Goal: Task Accomplishment & Management: Complete application form

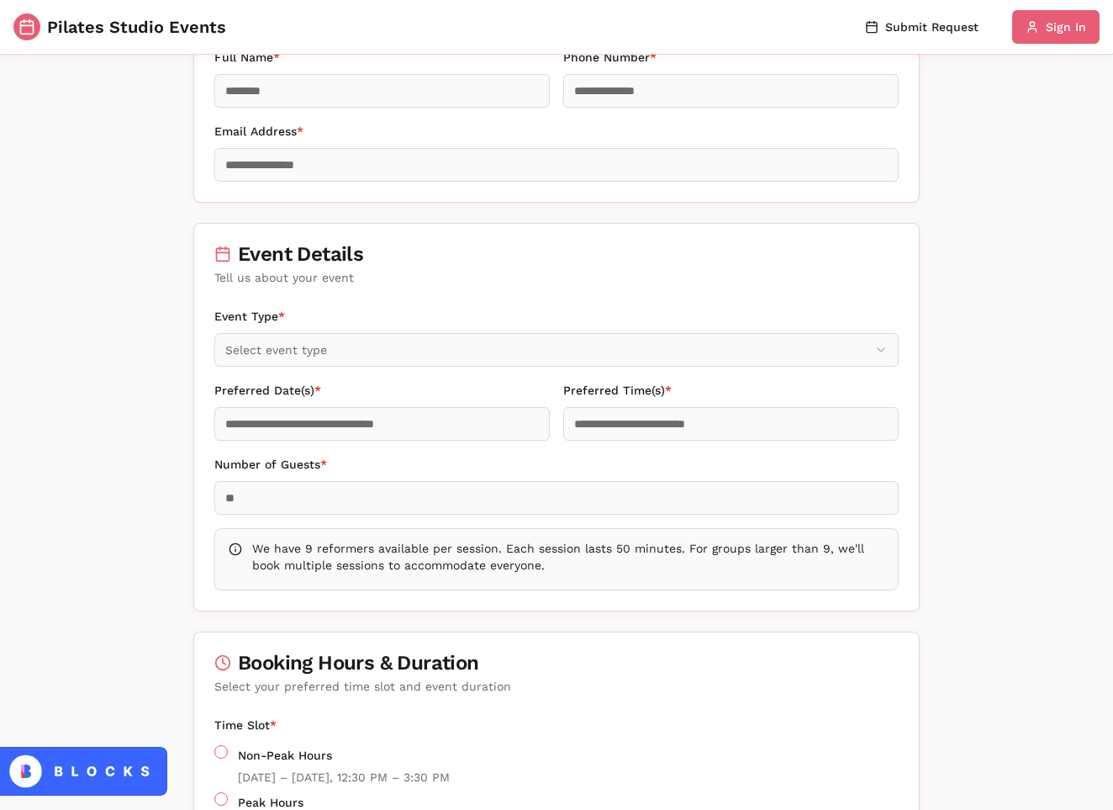
scroll to position [224, 0]
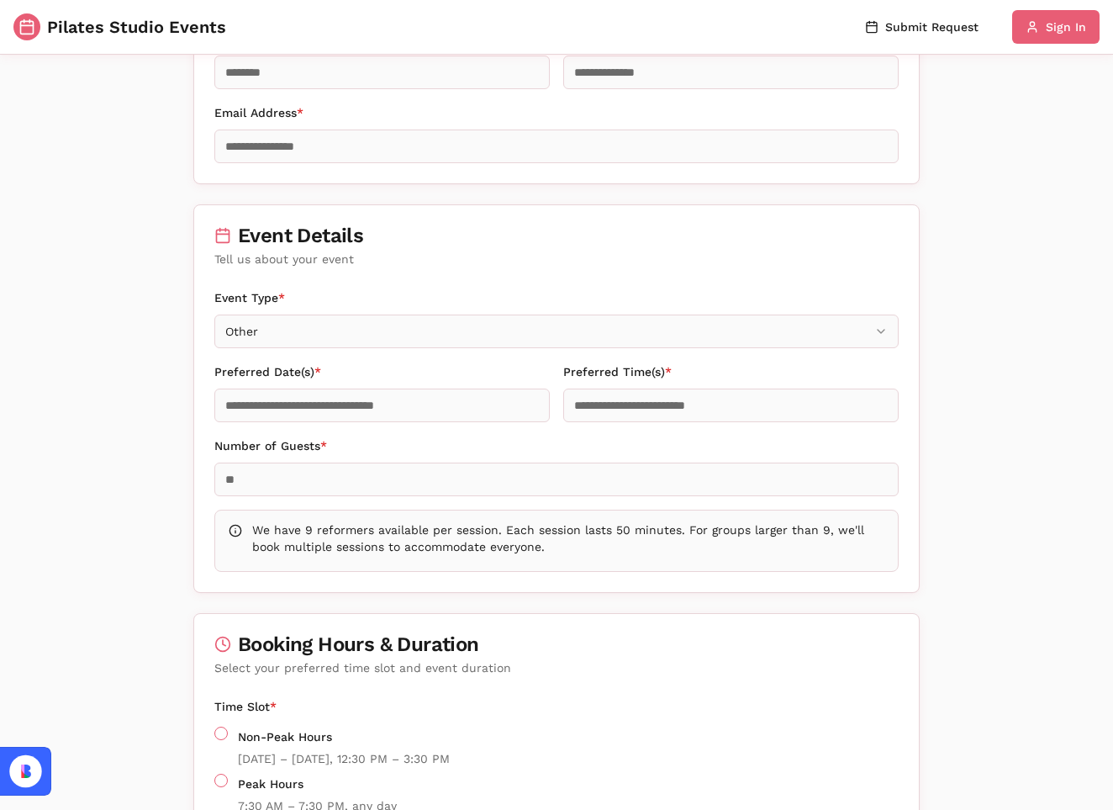
click at [314, 405] on input "Preferred Date(s) *" at bounding box center [381, 405] width 335 height 34
click at [370, 444] on div "Number of Guests *" at bounding box center [556, 466] width 684 height 61
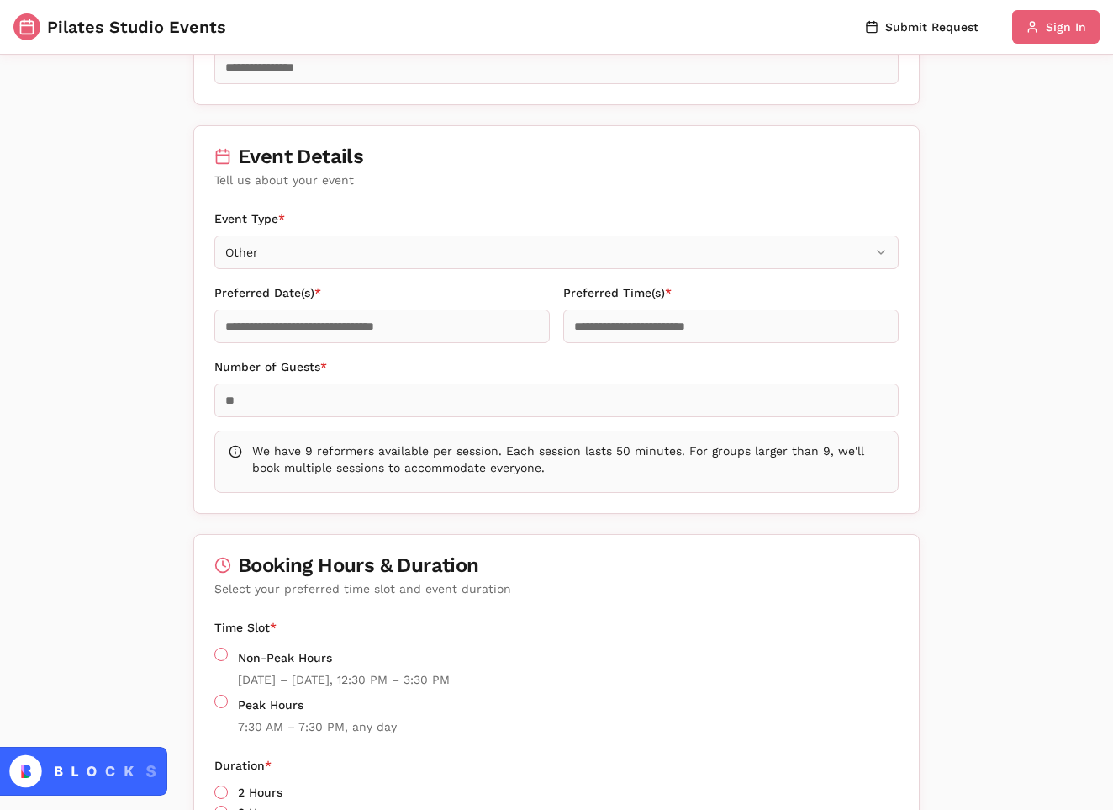
scroll to position [304, 0]
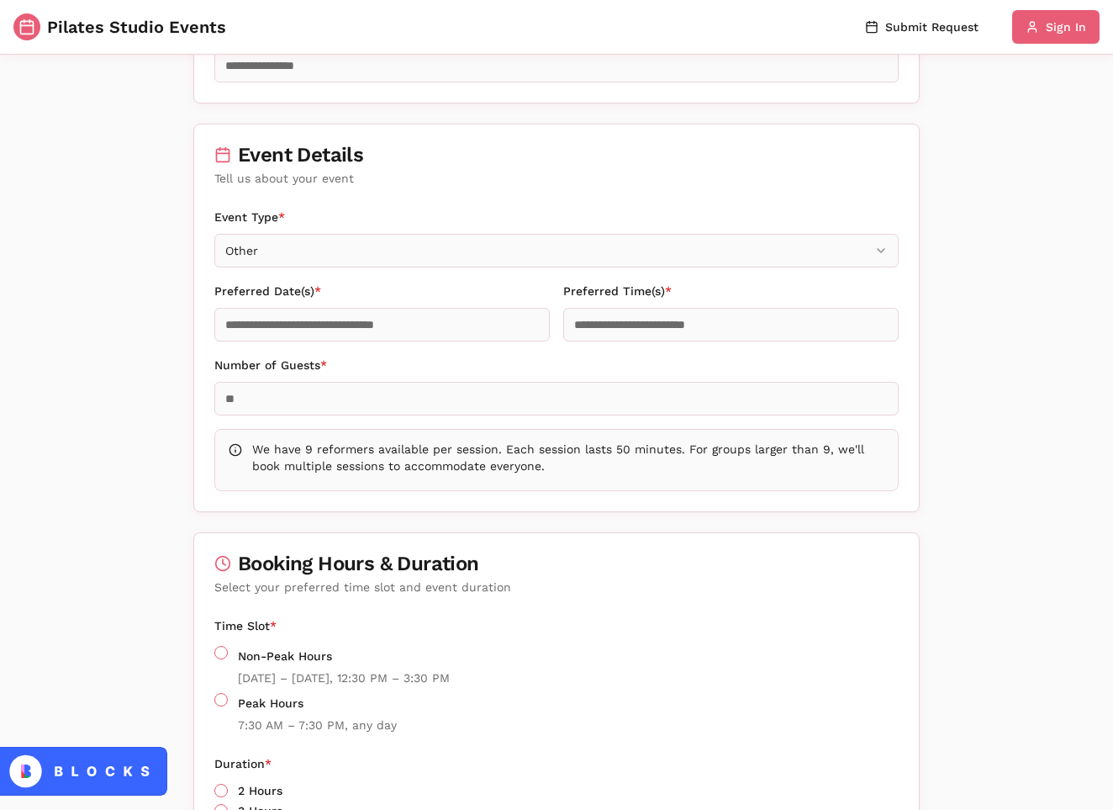
click at [378, 399] on input "Number of Guests *" at bounding box center [556, 399] width 684 height 34
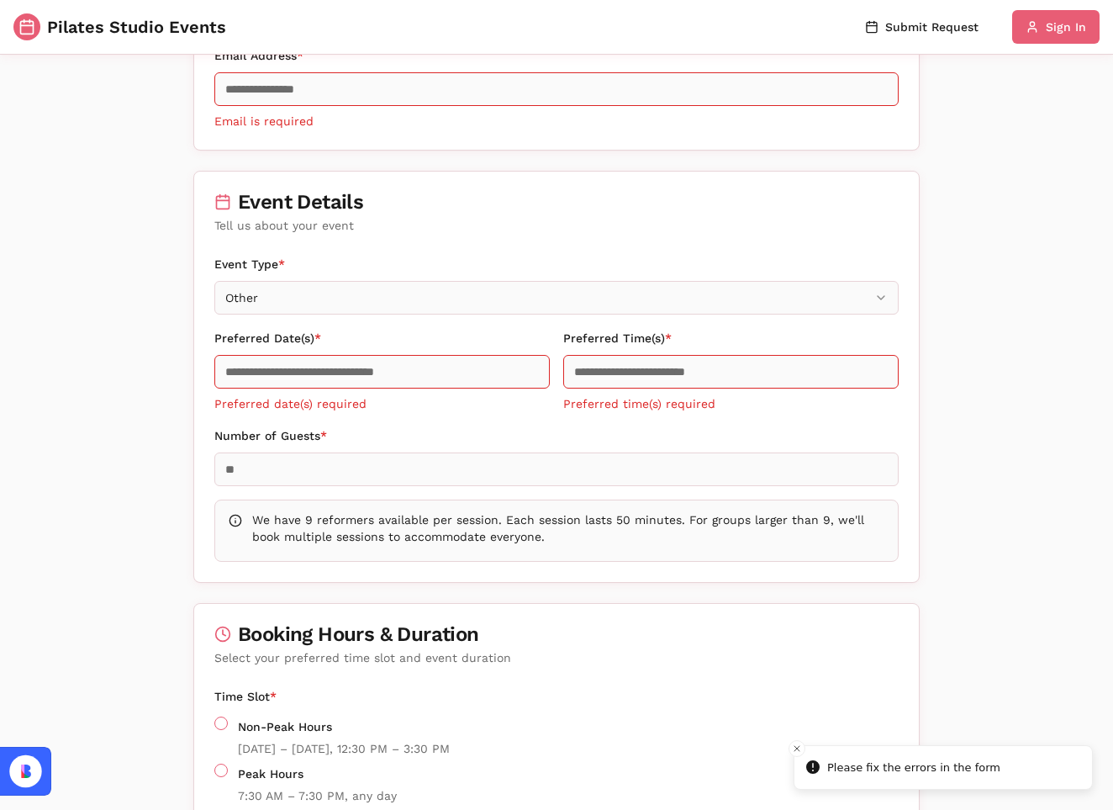
type input "*"
click at [333, 417] on div "**********" at bounding box center [556, 418] width 725 height 328
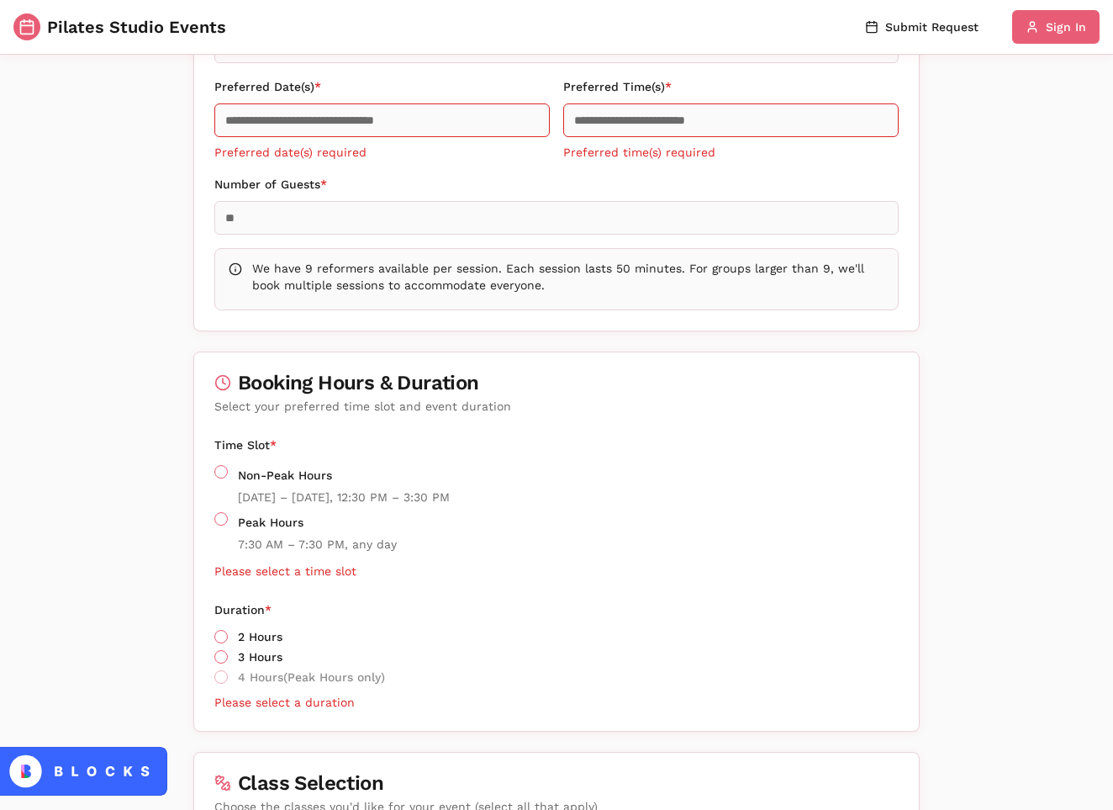
scroll to position [556, 0]
click at [222, 517] on button "Peak Hours" at bounding box center [220, 518] width 13 height 13
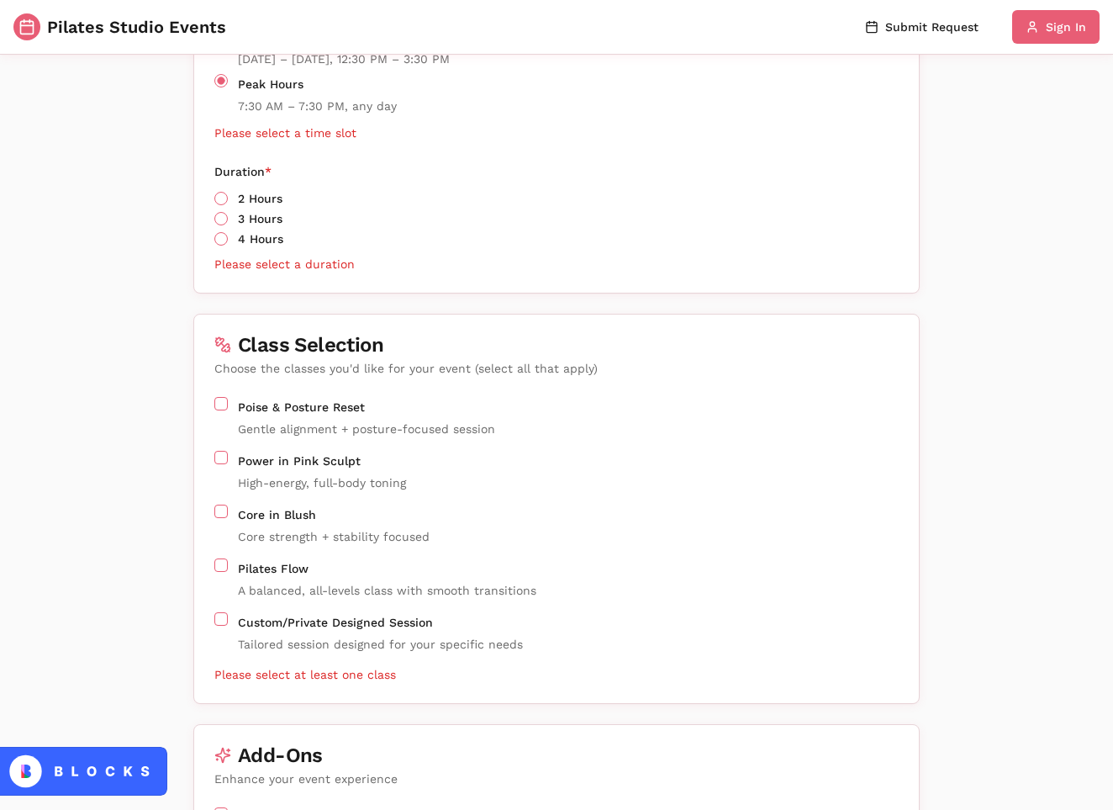
scroll to position [994, 0]
click at [221, 404] on button "Poise & Posture Reset" at bounding box center [220, 403] width 13 height 13
click at [221, 457] on button "Power in Pink Sculpt" at bounding box center [220, 457] width 13 height 13
click at [221, 503] on div "Poise & Posture Reset Gentle alignment + posture-focused session Power in Pink …" at bounding box center [556, 550] width 725 height 306
click at [221, 514] on button "Core in Blush" at bounding box center [220, 511] width 13 height 13
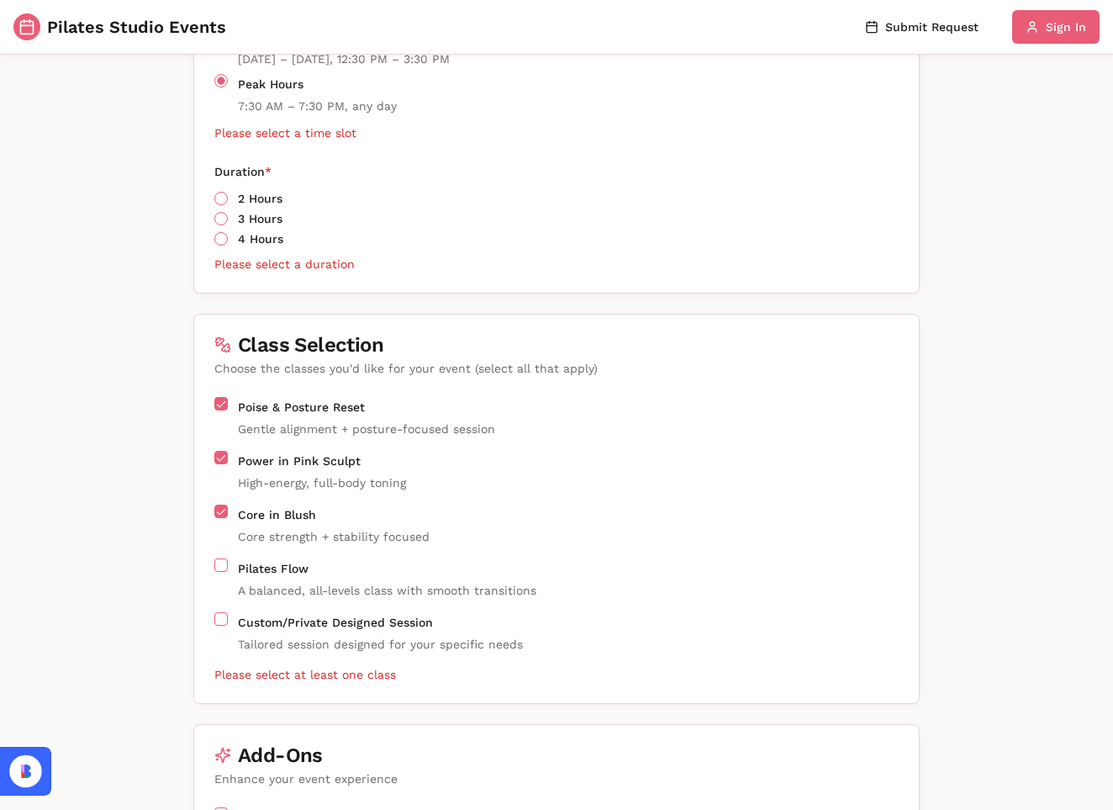
click at [225, 562] on button "Pilates Flow" at bounding box center [220, 564] width 13 height 13
click at [225, 512] on button "Core in Blush" at bounding box center [220, 511] width 13 height 13
click at [216, 452] on button "Power in Pink Sculpt" at bounding box center [220, 457] width 13 height 13
click at [219, 409] on button "Poise & Posture Reset" at bounding box center [220, 403] width 13 height 13
click at [222, 564] on button "Pilates Flow" at bounding box center [220, 564] width 13 height 13
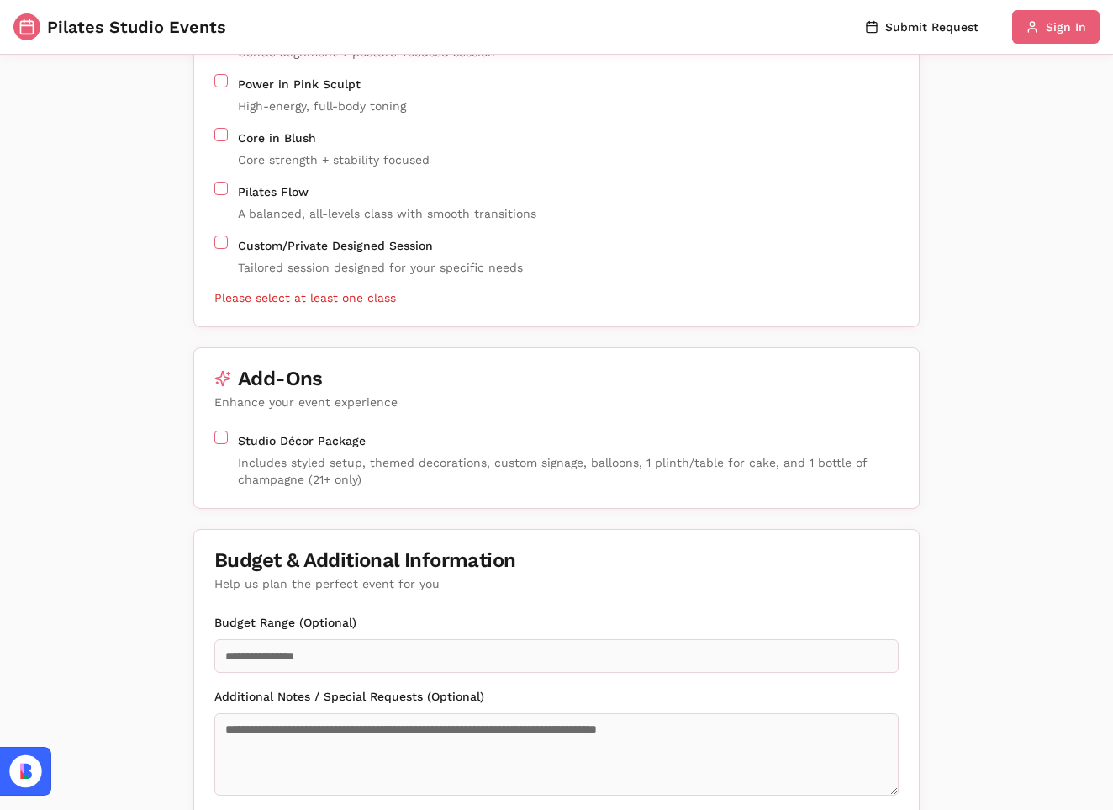
scroll to position [1371, 0]
click at [220, 437] on button "Studio Décor Package" at bounding box center [220, 437] width 13 height 13
click at [220, 432] on button "Studio Décor Package" at bounding box center [220, 437] width 13 height 13
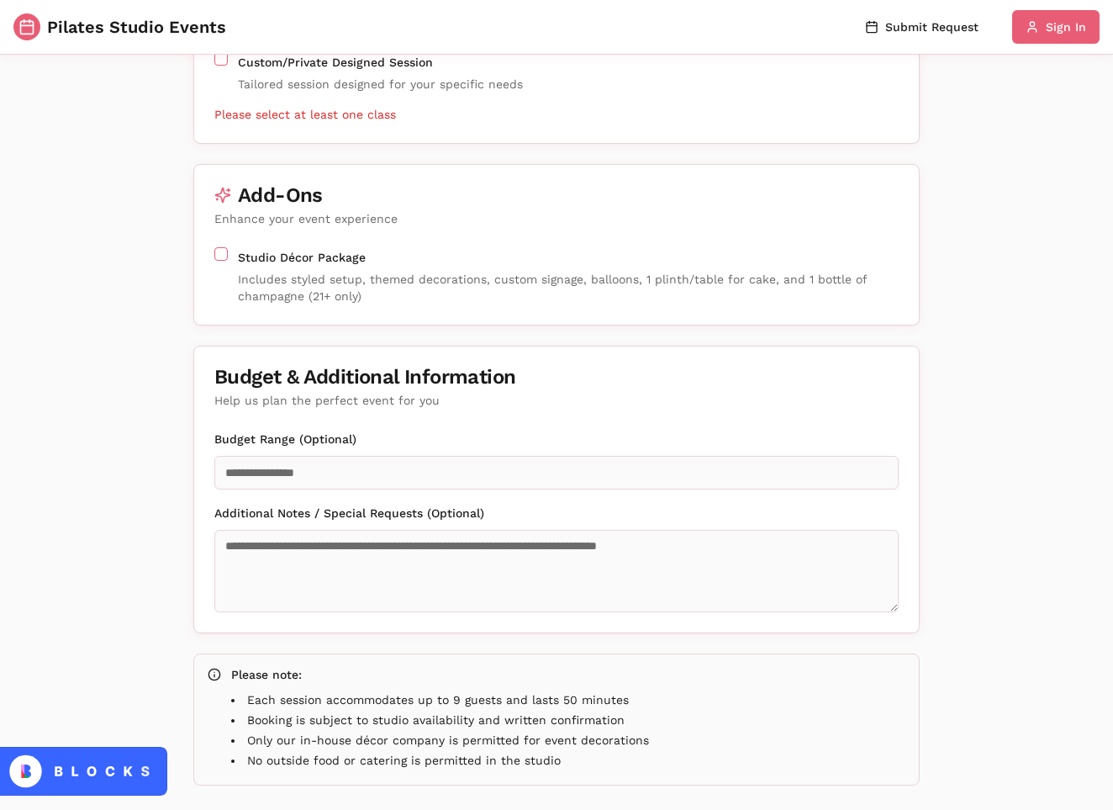
scroll to position [1554, 0]
click at [281, 479] on input "Budget Range (Optional)" at bounding box center [556, 473] width 684 height 34
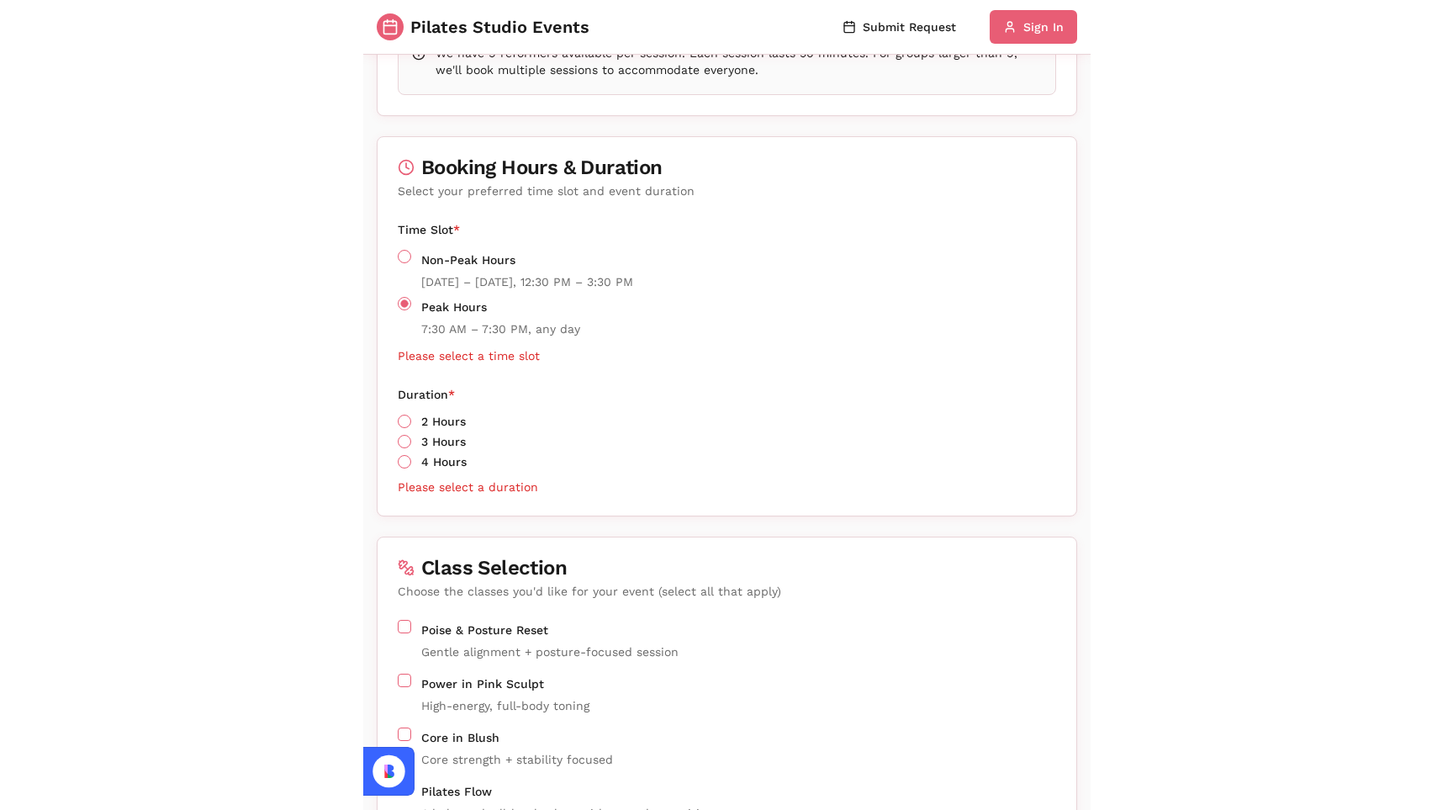
scroll to position [1622, 0]
